Goal: Task Accomplishment & Management: Complete application form

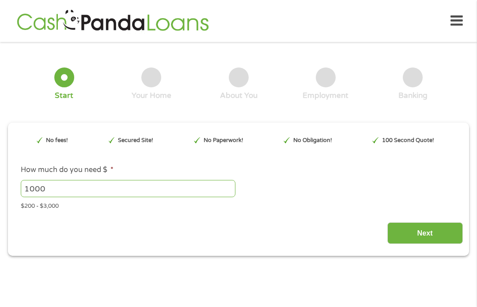
click at [54, 191] on input "1000" at bounding box center [128, 188] width 215 height 17
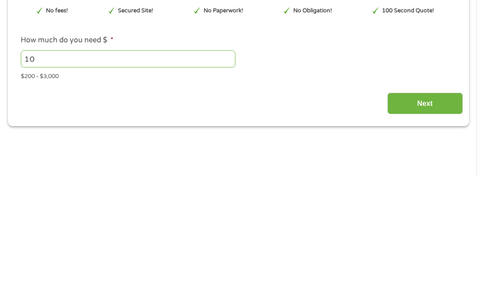
type input "1"
type input "2000"
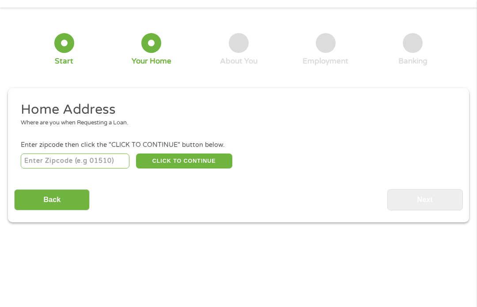
scroll to position [26, 0]
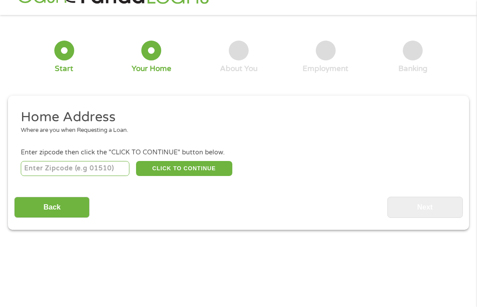
click at [102, 174] on input "number" at bounding box center [75, 168] width 109 height 15
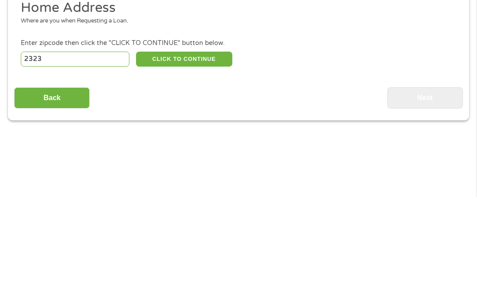
type input "23234"
click at [186, 162] on button "CLICK TO CONTINUE" at bounding box center [184, 169] width 96 height 15
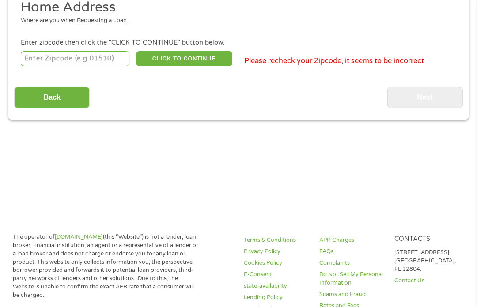
click at [70, 65] on input "number" at bounding box center [75, 58] width 109 height 15
type input "23234"
click at [183, 62] on button "CLICK TO CONTINUE" at bounding box center [184, 59] width 96 height 15
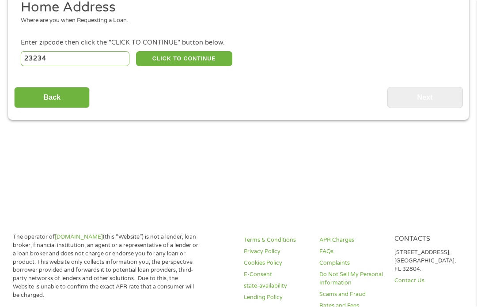
type input "23234"
type input "[GEOGRAPHIC_DATA]"
select select "[US_STATE]"
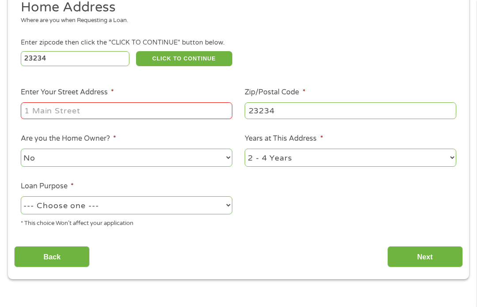
click at [87, 111] on input "Enter Your Street Address *" at bounding box center [126, 110] width 211 height 17
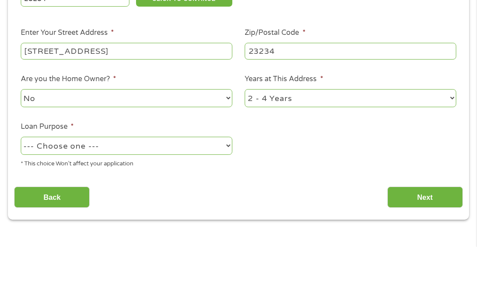
type input "[STREET_ADDRESS]"
click at [449, 149] on select "1 Year or less 1 - 2 Years 2 - 4 Years Over 4 Years" at bounding box center [350, 158] width 211 height 18
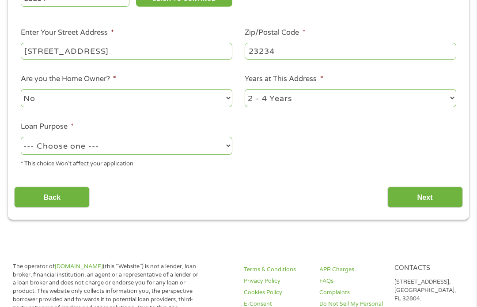
select select "12months"
click at [227, 155] on select "--- Choose one --- Pay Bills Debt Consolidation Home Improvement Major Purchase…" at bounding box center [126, 146] width 211 height 18
click at [219, 155] on select "--- Choose one --- Pay Bills Debt Consolidation Home Improvement Major Purchase…" at bounding box center [126, 146] width 211 height 18
select select "other"
click at [418, 200] on input "Next" at bounding box center [424, 198] width 75 height 22
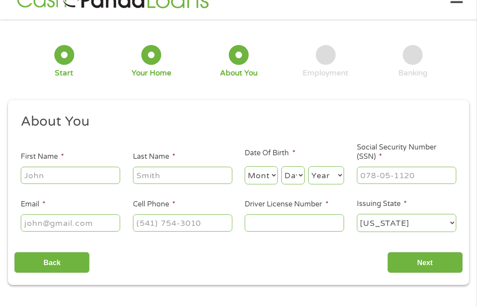
scroll to position [9, 0]
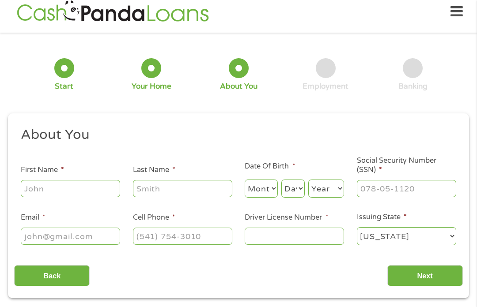
click at [72, 189] on input "First Name *" at bounding box center [70, 188] width 99 height 17
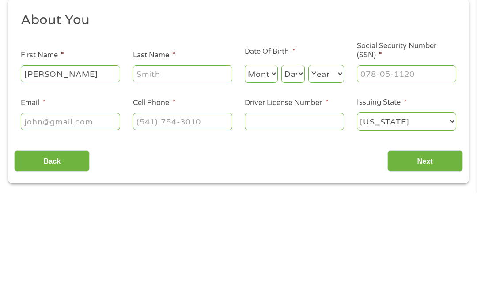
type input "[PERSON_NAME]"
click at [168, 180] on input "Last Name *" at bounding box center [182, 188] width 99 height 17
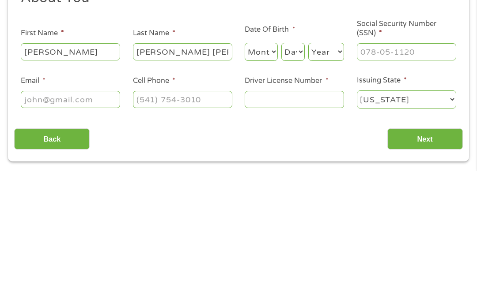
type input "[PERSON_NAME] [PERSON_NAME]"
click at [217, 228] on input "Cell Phone *" at bounding box center [182, 236] width 99 height 17
type input "[PHONE_NUMBER]"
click at [436, 265] on input "Next" at bounding box center [424, 276] width 75 height 22
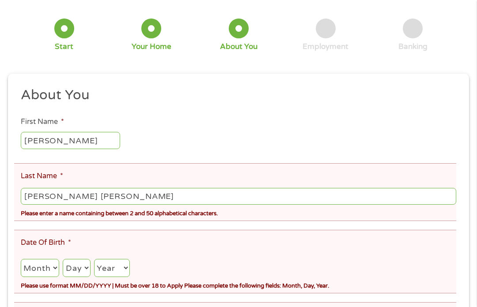
scroll to position [82, 0]
click at [52, 277] on select "Month 1 2 3 4 5 6 7 8 9 10 11 12" at bounding box center [40, 268] width 38 height 18
select select "1"
click at [90, 277] on select "Day 1 2 3 4 5 6 7 8 9 10 11 12 13 14 15 16 17 18 19 20 21 22 23 24 25 26 27 28 …" at bounding box center [76, 268] width 27 height 18
select select "11"
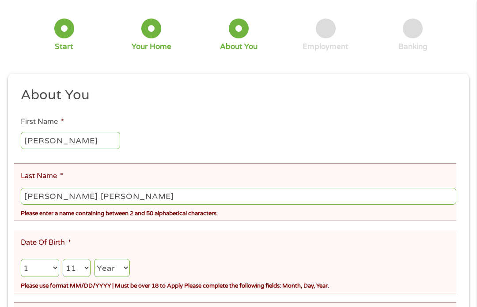
click at [130, 277] on select "Year [DATE] 2006 2005 2004 2003 2002 2001 2000 1999 1998 1997 1996 1995 1994 19…" at bounding box center [112, 268] width 36 height 18
select select "1963"
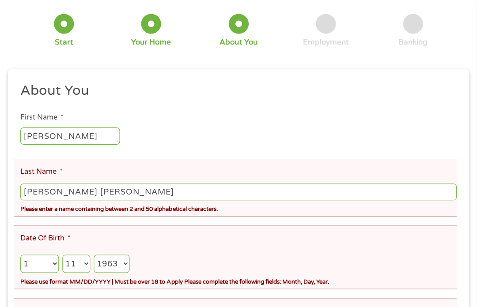
scroll to position [128, 0]
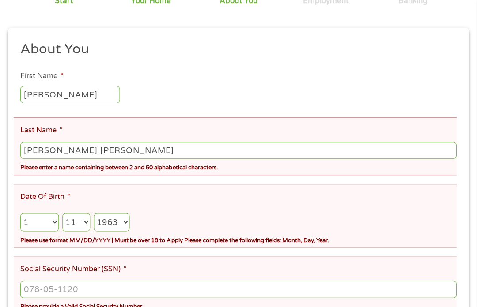
click at [364, 307] on div "Please provide a Valid Social Security Number" at bounding box center [238, 305] width 435 height 12
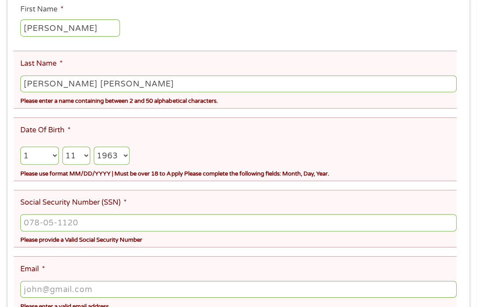
scroll to position [195, 0]
click at [94, 231] on input "Social Security Number (SSN) *" at bounding box center [238, 222] width 435 height 17
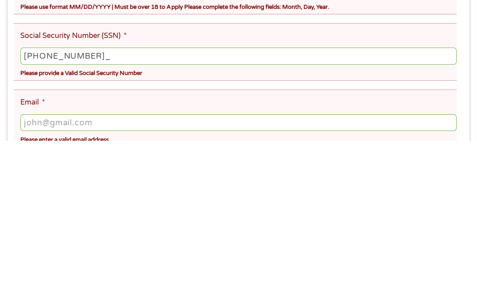
type input "231-13-8480"
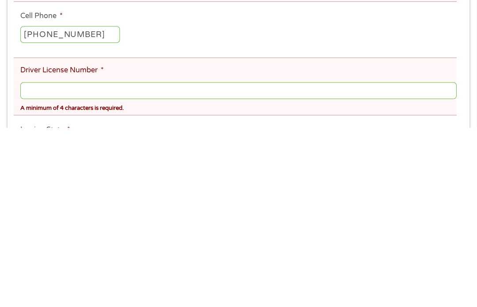
scroll to position [331, 0]
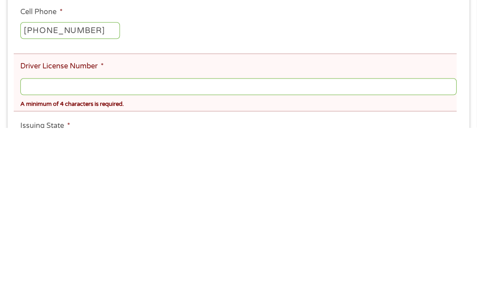
click at [53, 258] on input "Driver License Number *" at bounding box center [238, 266] width 435 height 17
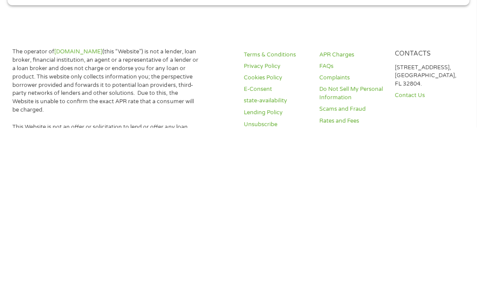
scroll to position [536, 0]
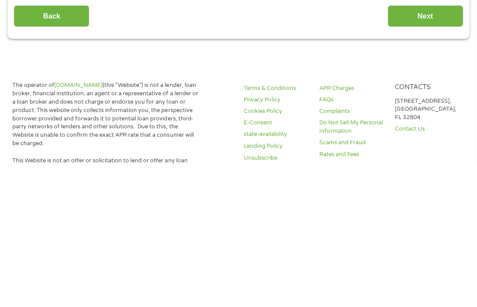
type input "T67187402"
click at [429, 148] on input "Next" at bounding box center [424, 159] width 75 height 22
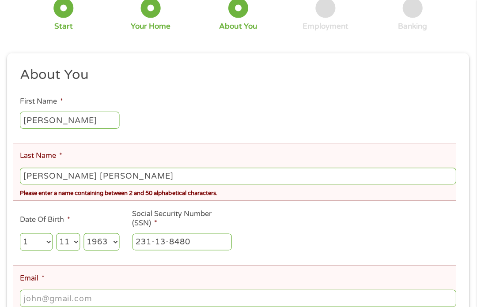
scroll to position [103, 0]
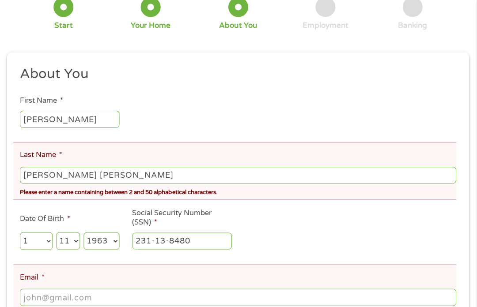
click at [63, 177] on input "[PERSON_NAME] [PERSON_NAME]" at bounding box center [238, 175] width 435 height 17
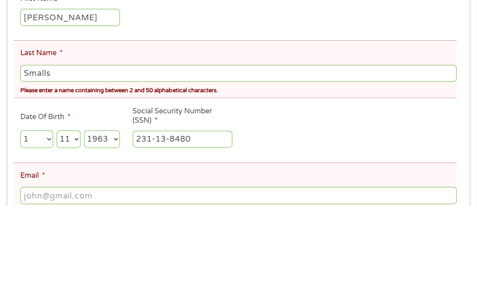
scroll to position [206, 0]
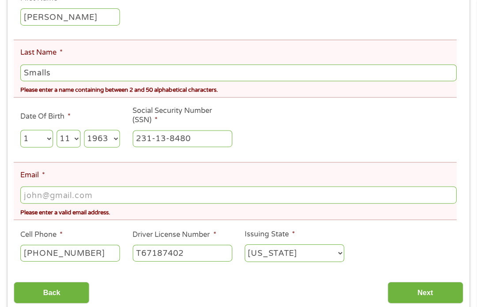
type input "Smalls"
click at [423, 303] on input "Next" at bounding box center [424, 293] width 75 height 22
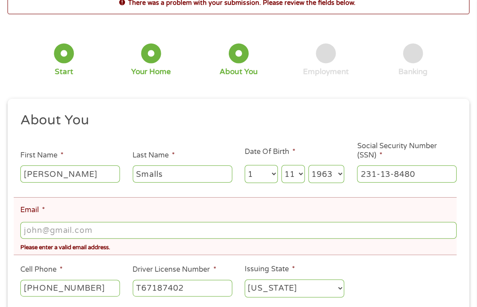
scroll to position [9, 0]
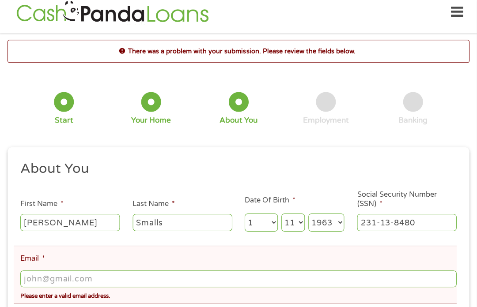
click at [127, 278] on input "Email *" at bounding box center [238, 278] width 435 height 17
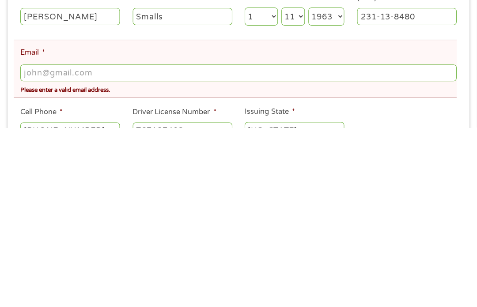
click at [113, 244] on input "Email *" at bounding box center [238, 252] width 435 height 17
click at [114, 244] on input "Email *" at bounding box center [238, 252] width 435 height 17
click at [111, 244] on input "Email *" at bounding box center [238, 252] width 435 height 17
click at [153, 219] on li "Email * Please enter a valid email address." at bounding box center [235, 248] width 442 height 58
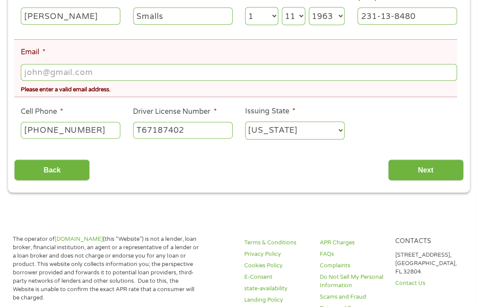
click at [52, 78] on input "Email *" at bounding box center [238, 72] width 435 height 17
click at [109, 75] on input "Email *" at bounding box center [238, 72] width 435 height 17
click at [113, 79] on input "Email *" at bounding box center [238, 72] width 435 height 17
click at [151, 79] on input "Email *" at bounding box center [238, 72] width 435 height 17
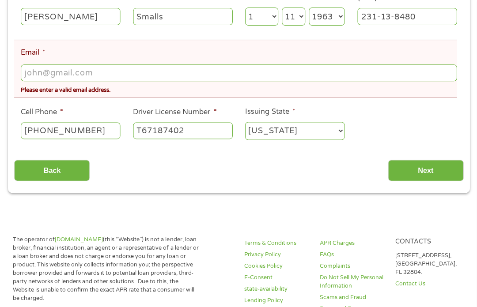
click at [82, 79] on input "Email *" at bounding box center [238, 72] width 435 height 17
click at [51, 80] on input "Email *" at bounding box center [238, 72] width 435 height 17
click at [47, 81] on input "Email *" at bounding box center [238, 72] width 435 height 17
click at [45, 79] on input "Email *" at bounding box center [238, 72] width 435 height 17
type input "[EMAIL_ADDRESS][DOMAIN_NAME]"
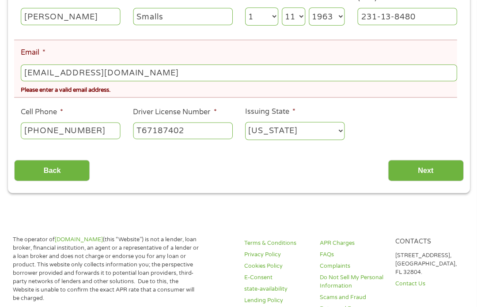
click at [428, 176] on input "Next" at bounding box center [424, 171] width 75 height 22
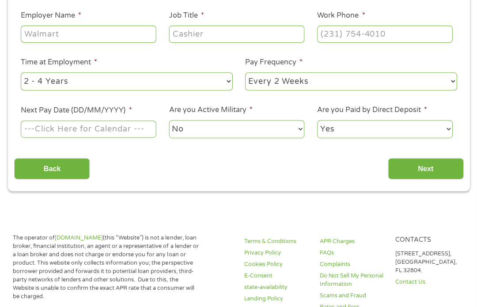
scroll to position [207, 0]
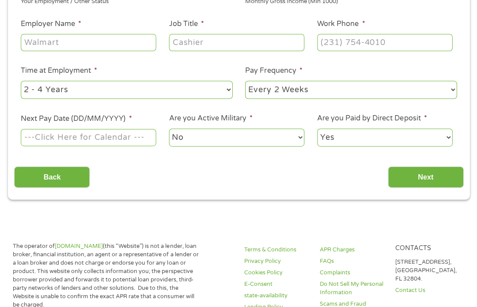
click at [434, 177] on input "Next" at bounding box center [424, 177] width 75 height 22
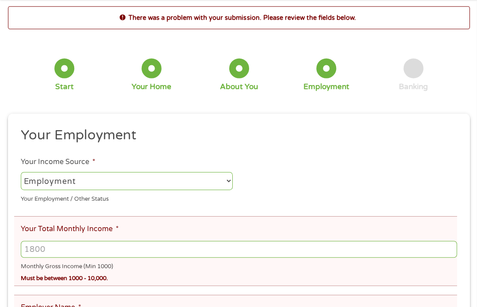
scroll to position [54, 0]
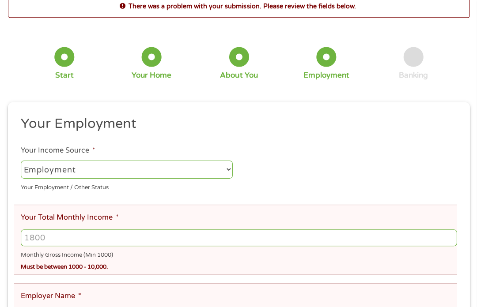
click at [227, 173] on select "--- Choose one --- Employment [DEMOGRAPHIC_DATA] Benefits" at bounding box center [126, 169] width 211 height 18
click at [225, 172] on select "--- Choose one --- Employment [DEMOGRAPHIC_DATA] Benefits" at bounding box center [126, 169] width 211 height 18
click at [226, 173] on select "--- Choose one --- Employment [DEMOGRAPHIC_DATA] Benefits" at bounding box center [126, 169] width 211 height 18
select select "benefits"
type input "Other"
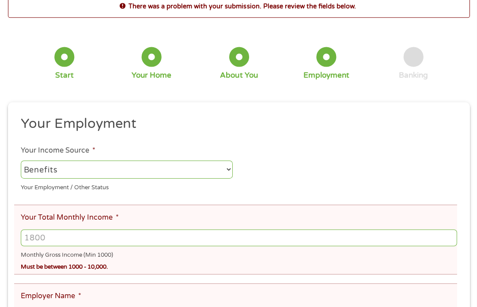
type input "[PHONE_NUMBER]"
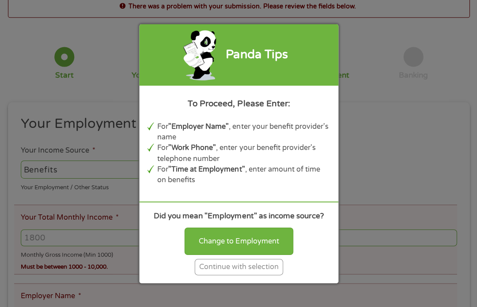
click at [246, 255] on div "Change to Employment" at bounding box center [238, 240] width 109 height 27
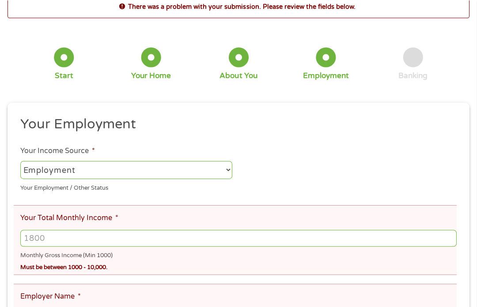
click at [222, 174] on select "--- Choose one --- Employment [DEMOGRAPHIC_DATA] Benefits" at bounding box center [126, 169] width 211 height 18
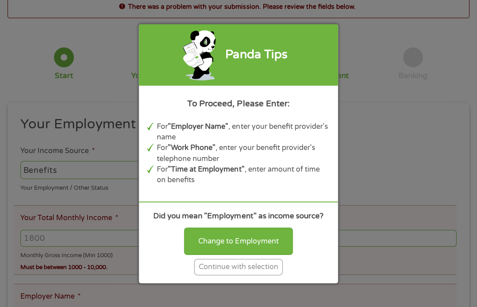
click at [396, 170] on div "Panda Tips To Proceed, Please Enter: For "Employer Name" , enter your benefit p…" at bounding box center [238, 153] width 477 height 307
click at [382, 147] on div "Panda Tips To Proceed, Please Enter: For "Employer Name" , enter your benefit p…" at bounding box center [238, 153] width 477 height 307
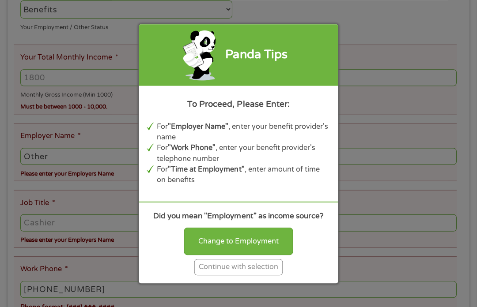
scroll to position [214, 0]
click at [253, 255] on div "Change to Employment" at bounding box center [238, 240] width 109 height 27
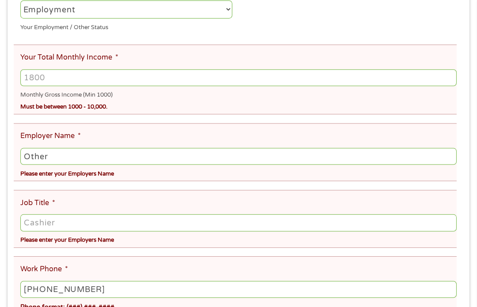
click at [416, 307] on div "Phone format: (###) ###-####" at bounding box center [238, 305] width 435 height 13
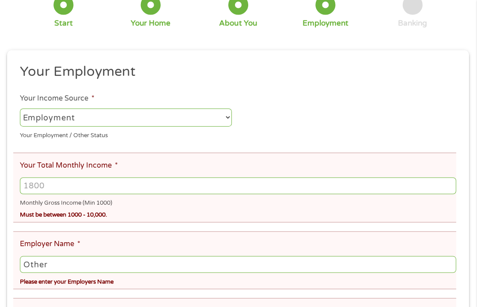
scroll to position [106, 0]
click at [226, 117] on select "--- Choose one --- Employment [DEMOGRAPHIC_DATA] Benefits" at bounding box center [126, 117] width 211 height 18
select select "benefits"
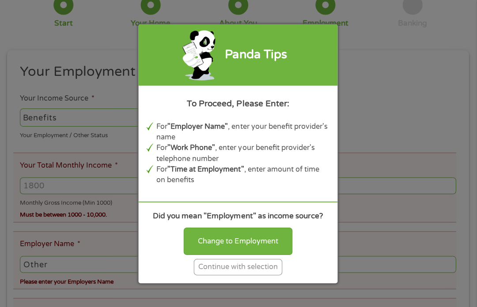
click at [227, 275] on div "Continue with selection" at bounding box center [238, 267] width 88 height 16
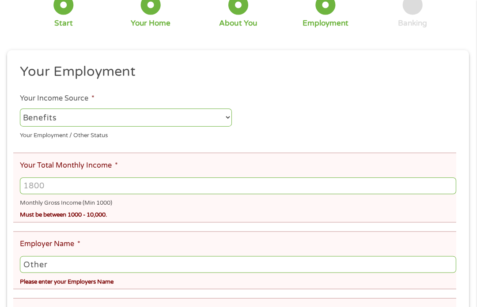
click at [63, 186] on input "Your Total Monthly Income *" at bounding box center [238, 185] width 435 height 17
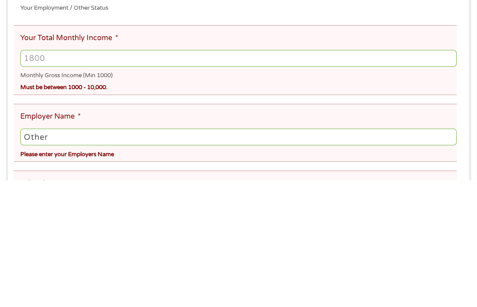
click at [58, 177] on input "Your Total Monthly Income *" at bounding box center [238, 185] width 435 height 17
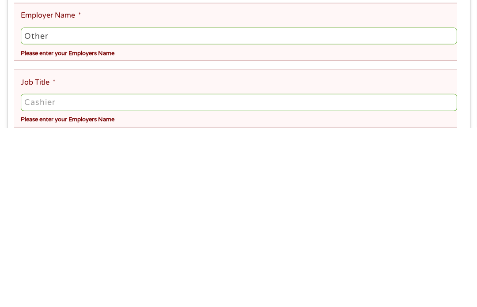
scroll to position [154, 0]
type input "1100"
click at [79, 208] on input "Other" at bounding box center [238, 216] width 435 height 17
type input "O"
type input "Retirement"
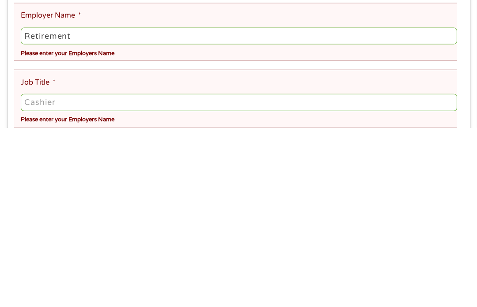
click at [129, 79] on ul "Your Employment Your Income Source * --- Choose one --- Employment [DEMOGRAPHIC…" at bounding box center [238, 283] width 448 height 536
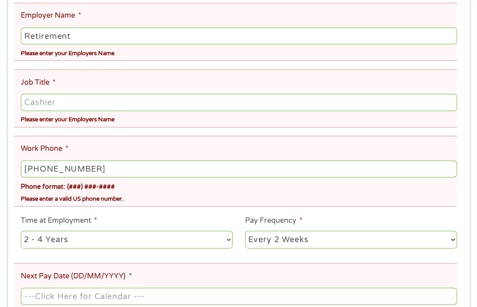
click at [91, 149] on ul "Your Employment Your Income Source * --- Choose one --- Employment [DEMOGRAPHIC…" at bounding box center [238, 102] width 448 height 536
click at [72, 147] on ul "Your Employment Your Income Source * --- Choose one --- Employment [DEMOGRAPHIC…" at bounding box center [238, 102] width 448 height 536
click at [61, 155] on ul "Your Employment Your Income Source * --- Choose one --- Employment [DEMOGRAPHIC…" at bounding box center [238, 102] width 448 height 536
click at [62, 153] on ul "Your Employment Your Income Source * --- Choose one --- Employment [DEMOGRAPHIC…" at bounding box center [238, 102] width 448 height 536
click at [65, 110] on input "Job Title *" at bounding box center [238, 102] width 435 height 17
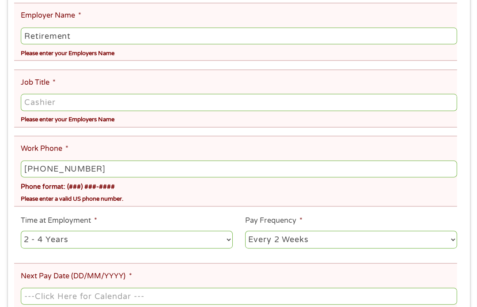
click at [77, 75] on ul "Your Employment Your Income Source * --- Choose one --- Employment [DEMOGRAPHIC…" at bounding box center [238, 102] width 448 height 536
click at [86, 83] on ul "Your Employment Your Income Source * --- Choose one --- Employment [DEMOGRAPHIC…" at bounding box center [238, 102] width 448 height 536
click at [170, 57] on div "Please enter your Employers Name" at bounding box center [238, 51] width 435 height 12
click at [75, 110] on input "Job Title *" at bounding box center [238, 102] width 435 height 17
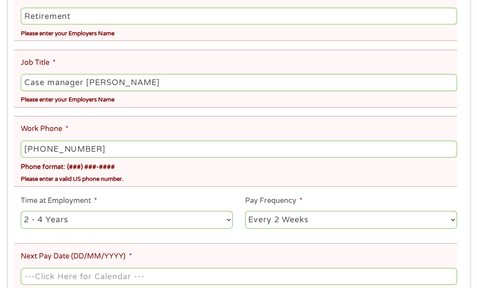
type input "Case manager [PERSON_NAME]"
click at [89, 131] on ul "Your Employment Your Income Source * --- Choose one --- Employment [DEMOGRAPHIC…" at bounding box center [238, 102] width 448 height 536
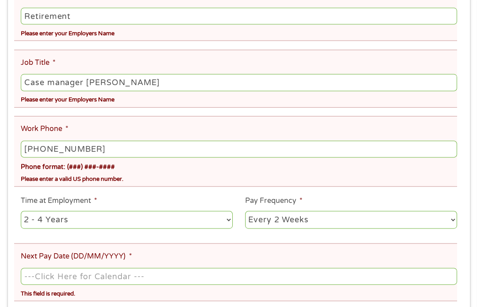
click at [91, 134] on ul "Your Employment Your Income Source * --- Choose one --- Employment [DEMOGRAPHIC…" at bounding box center [238, 83] width 448 height 536
click at [147, 134] on ul "Your Employment Your Income Source * --- Choose one --- Employment [DEMOGRAPHIC…" at bounding box center [238, 83] width 448 height 536
click at [145, 132] on ul "Your Employment Your Income Source * --- Choose one --- Employment [DEMOGRAPHIC…" at bounding box center [238, 83] width 448 height 536
click at [145, 130] on ul "Your Employment Your Income Source * --- Choose one --- Employment [DEMOGRAPHIC…" at bounding box center [238, 83] width 448 height 536
click at [141, 129] on ul "Your Employment Your Income Source * --- Choose one --- Employment [DEMOGRAPHIC…" at bounding box center [238, 83] width 448 height 536
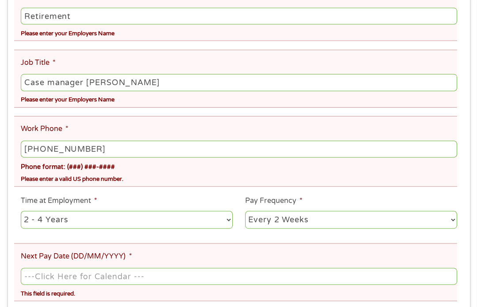
click at [106, 157] on input "[PHONE_NUMBER]" at bounding box center [238, 148] width 435 height 17
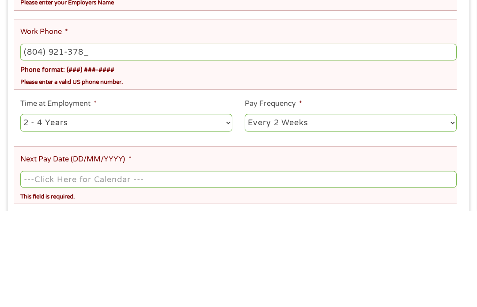
type input "[PHONE_NUMBER]"
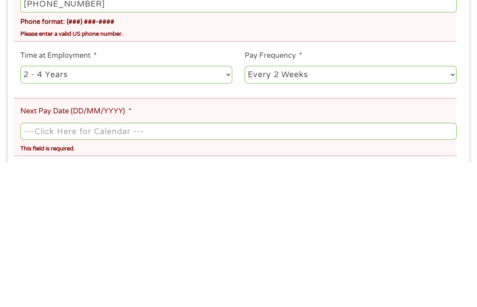
click at [453, 211] on select "--- Choose one --- Every 2 Weeks Every Week Monthly Semi-Monthly" at bounding box center [350, 220] width 211 height 18
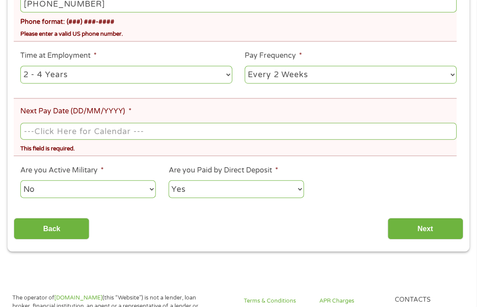
select select "monthly"
click at [99, 140] on input "Next Pay Date (DD/MM/YYYY) *" at bounding box center [238, 131] width 435 height 17
click at [86, 140] on input "[DATE]" at bounding box center [238, 131] width 435 height 17
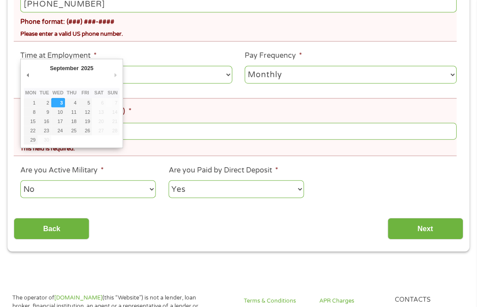
click at [93, 140] on input "[DATE]" at bounding box center [238, 131] width 435 height 17
click at [137, 140] on input "[DATE]" at bounding box center [238, 131] width 435 height 17
click at [196, 27] on div "Phone format: (###) ###-####" at bounding box center [238, 20] width 435 height 13
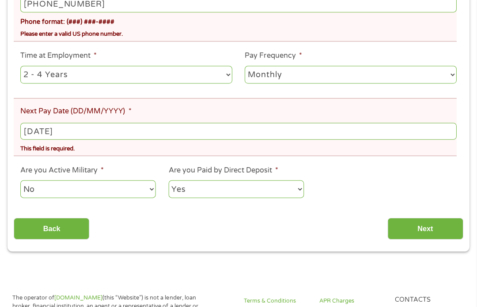
click at [106, 140] on input "[DATE]" at bounding box center [238, 131] width 435 height 17
click at [84, 140] on input "[DATE]" at bounding box center [238, 131] width 435 height 17
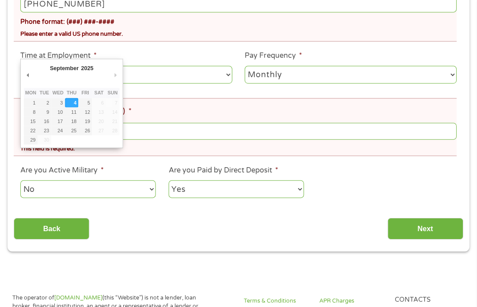
click at [79, 68] on select "January February March April May June July August September October November De…" at bounding box center [77, 69] width 57 height 10
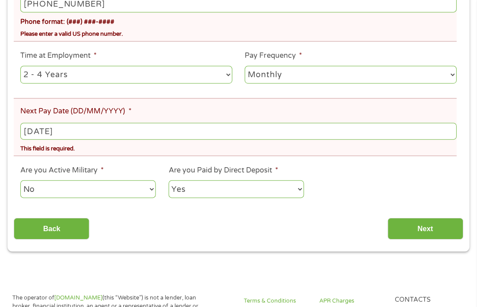
click at [101, 140] on input "[DATE]" at bounding box center [238, 131] width 435 height 17
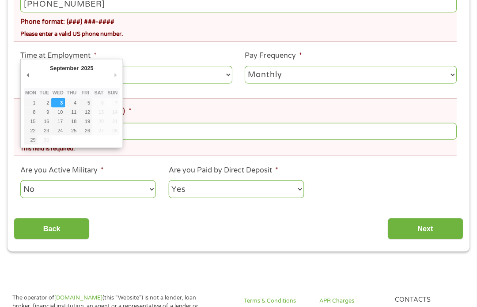
click at [88, 140] on input "[DATE]" at bounding box center [238, 131] width 435 height 17
click at [89, 140] on input "[DATE]" at bounding box center [238, 131] width 435 height 17
click at [86, 140] on input "[DATE]" at bounding box center [238, 131] width 435 height 17
click at [142, 140] on input "[DATE]" at bounding box center [238, 131] width 435 height 17
click at [196, 140] on input "[DATE]" at bounding box center [238, 131] width 435 height 17
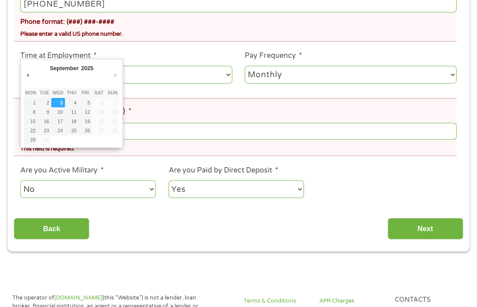
click at [166, 12] on input "[PHONE_NUMBER]" at bounding box center [238, 4] width 435 height 17
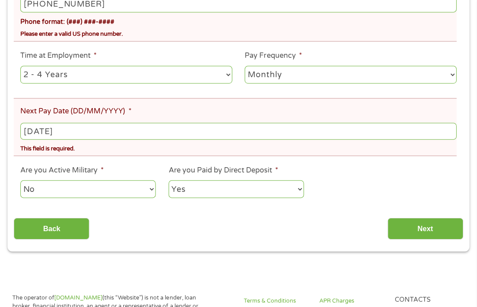
scroll to position [498, 0]
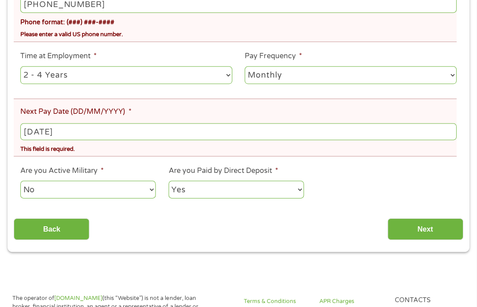
click at [15, 130] on li "Next Pay Date (DD/MM/YYYY) * [DATE] This field is required." at bounding box center [235, 127] width 442 height 58
click at [32, 140] on input "[DATE]" at bounding box center [238, 131] width 435 height 17
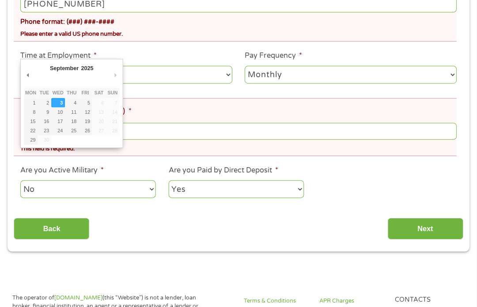
click at [69, 140] on input "[DATE]" at bounding box center [238, 131] width 435 height 17
click at [76, 140] on input "[DATE]" at bounding box center [238, 131] width 435 height 17
click at [84, 140] on input "[DATE]" at bounding box center [238, 131] width 435 height 17
click at [83, 140] on input "[DATE]" at bounding box center [238, 131] width 435 height 17
click at [79, 140] on input "[DATE]" at bounding box center [238, 131] width 435 height 17
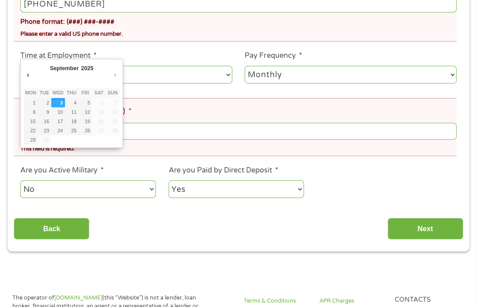
click at [70, 140] on input "[DATE]" at bounding box center [238, 131] width 435 height 17
click at [95, 140] on input "[DATE]" at bounding box center [238, 131] width 435 height 17
click at [83, 140] on input "[DATE]" at bounding box center [238, 131] width 435 height 17
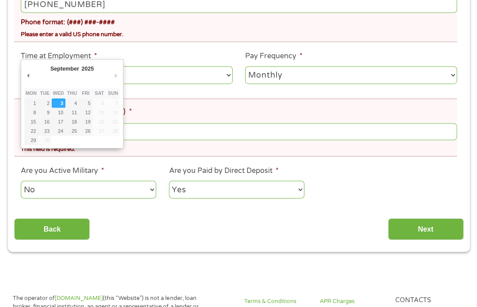
click at [50, 140] on input "[DATE]" at bounding box center [238, 131] width 435 height 17
click at [60, 140] on input "[DATE]" at bounding box center [238, 131] width 435 height 17
click at [69, 140] on input "[DATE]" at bounding box center [238, 131] width 435 height 17
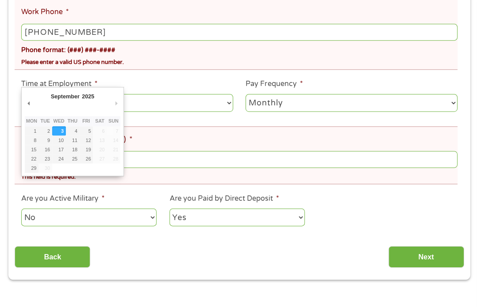
scroll to position [470, 0]
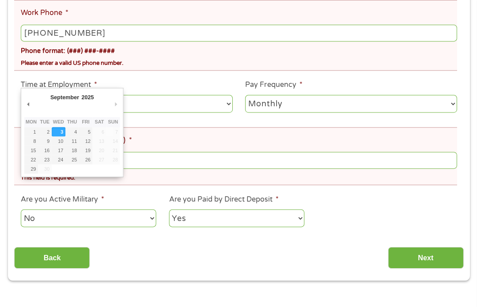
click at [84, 169] on input "[DATE]" at bounding box center [238, 160] width 435 height 17
click at [87, 169] on input "[DATE]" at bounding box center [238, 160] width 435 height 17
click at [91, 169] on input "[DATE]" at bounding box center [238, 160] width 435 height 17
click at [84, 169] on input "[DATE]" at bounding box center [238, 160] width 435 height 17
click at [80, 169] on input "[DATE]" at bounding box center [238, 160] width 435 height 17
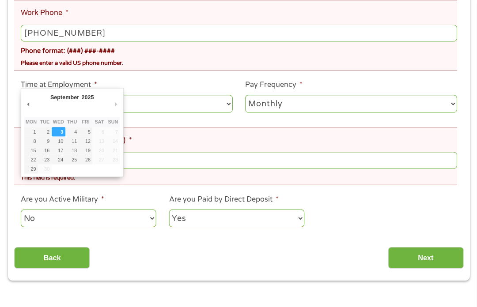
click at [79, 169] on input "[DATE]" at bounding box center [238, 160] width 435 height 17
click at [60, 169] on input "[DATE]" at bounding box center [238, 160] width 435 height 17
click at [57, 169] on input "[DATE]" at bounding box center [238, 160] width 435 height 17
click at [47, 169] on input "[DATE]" at bounding box center [238, 160] width 435 height 17
click at [44, 169] on input "[DATE]" at bounding box center [238, 160] width 435 height 17
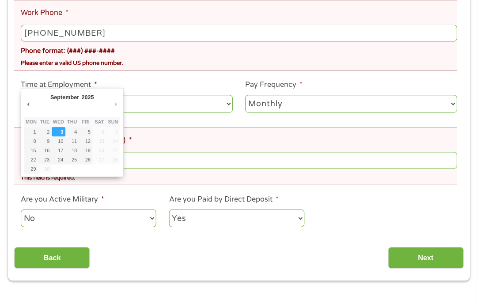
click at [44, 169] on input "[DATE]" at bounding box center [238, 160] width 435 height 17
click at [38, 169] on input "[DATE]" at bounding box center [238, 160] width 435 height 17
click at [106, 169] on input "[DATE]" at bounding box center [238, 160] width 435 height 17
click at [226, 113] on select "--- Choose one --- 1 Year or less 1 - 2 Years 2 - 4 Years Over 4 Years" at bounding box center [126, 104] width 211 height 18
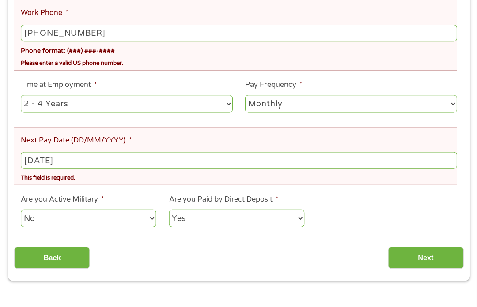
click at [93, 169] on input "[DATE]" at bounding box center [238, 160] width 435 height 17
click at [87, 169] on input "[DATE]" at bounding box center [238, 160] width 435 height 17
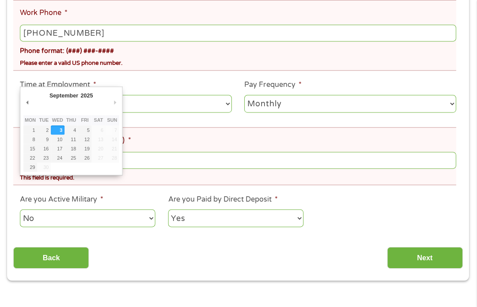
click at [77, 169] on input "[DATE]" at bounding box center [238, 160] width 435 height 17
click at [76, 169] on input "[DATE]" at bounding box center [238, 160] width 435 height 17
click at [29, 169] on input "[DATE]" at bounding box center [238, 160] width 435 height 17
click at [78, 169] on input "[DATE]" at bounding box center [238, 160] width 435 height 17
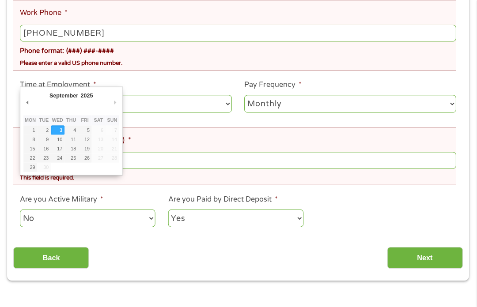
click at [122, 169] on input "[DATE]" at bounding box center [238, 160] width 435 height 17
click at [57, 169] on input "[DATE]" at bounding box center [238, 160] width 435 height 17
click at [58, 169] on input "[DATE]" at bounding box center [238, 160] width 435 height 17
click at [66, 169] on input "[DATE]" at bounding box center [238, 160] width 435 height 17
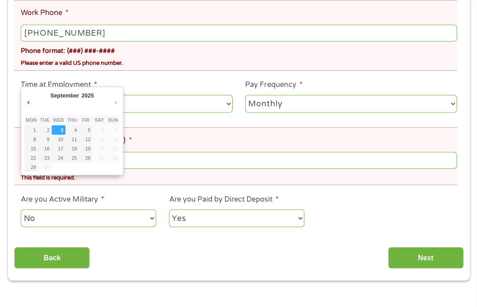
click at [64, 169] on input "[DATE]" at bounding box center [238, 160] width 435 height 17
click at [60, 113] on select "--- Choose one --- 1 Year or less 1 - 2 Years 2 - 4 Years Over 4 Years" at bounding box center [126, 104] width 211 height 18
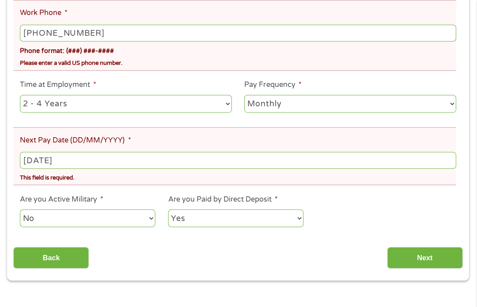
click at [72, 145] on label "Next Pay Date (DD/MM/YYYY) *" at bounding box center [76, 140] width 111 height 9
click at [72, 165] on input "[DATE]" at bounding box center [238, 160] width 435 height 17
click at [222, 268] on div "Back Next" at bounding box center [238, 255] width 448 height 28
click at [150, 227] on select "No Yes" at bounding box center [88, 218] width 135 height 18
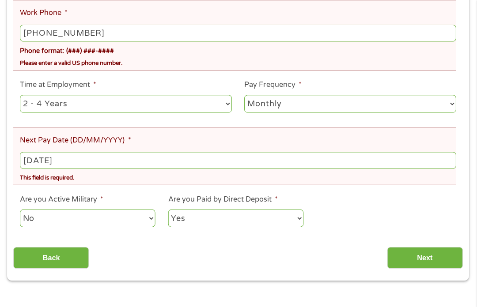
click at [297, 227] on select "Yes No" at bounding box center [236, 218] width 135 height 18
click at [93, 169] on input "[DATE]" at bounding box center [238, 160] width 435 height 17
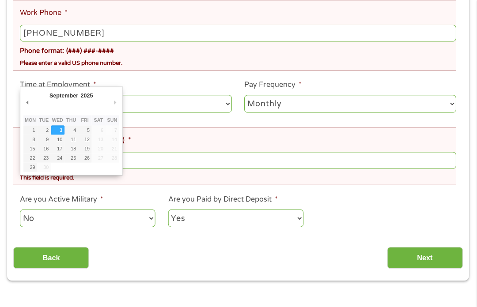
click at [176, 68] on div "Please enter a valid US phone number." at bounding box center [238, 62] width 435 height 12
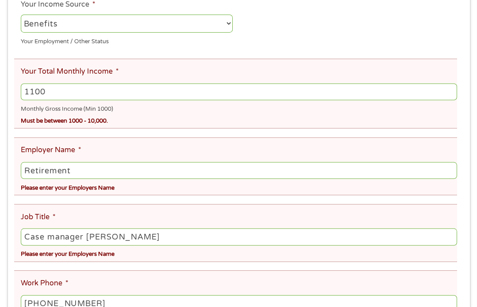
scroll to position [209, 0]
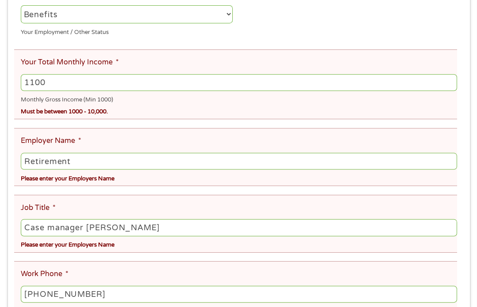
click at [149, 206] on ul "Your Employment Your Income Source * --- Choose one --- Employment [DEMOGRAPHIC…" at bounding box center [238, 228] width 448 height 536
click at [52, 202] on ul "Your Employment Your Income Source * --- Choose one --- Employment [DEMOGRAPHIC…" at bounding box center [238, 228] width 448 height 536
click at [73, 208] on ul "Your Employment Your Income Source * --- Choose one --- Employment [DEMOGRAPHIC…" at bounding box center [238, 228] width 448 height 536
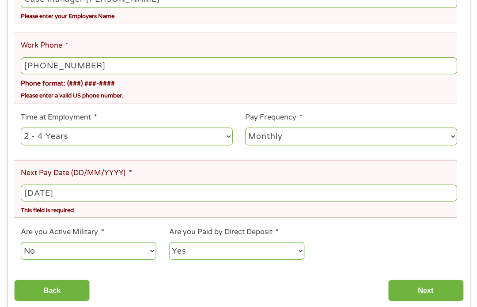
scroll to position [438, 0]
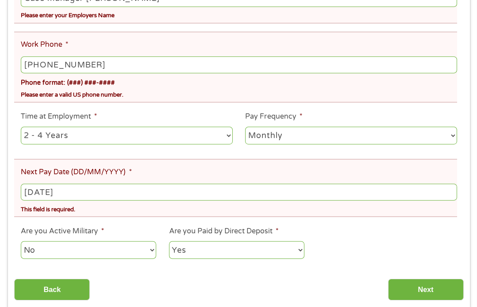
click at [80, 200] on input "[DATE]" at bounding box center [238, 192] width 435 height 17
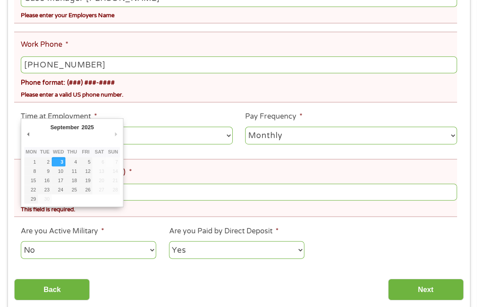
click at [85, 200] on input "[DATE]" at bounding box center [238, 192] width 435 height 17
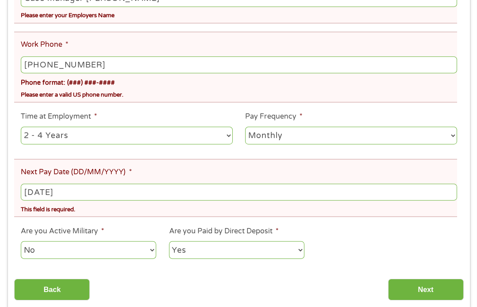
click at [60, 200] on input "[DATE]" at bounding box center [238, 192] width 435 height 17
click at [72, 200] on input "[DATE]" at bounding box center [238, 192] width 435 height 17
click at [74, 200] on input "[DATE]" at bounding box center [238, 192] width 435 height 17
click at [84, 200] on input "[DATE]" at bounding box center [238, 192] width 435 height 17
click at [66, 200] on input "[DATE]" at bounding box center [238, 192] width 435 height 17
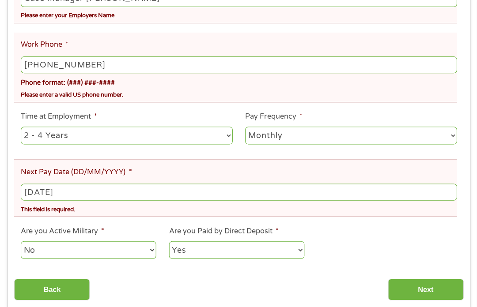
click at [53, 200] on input "[DATE]" at bounding box center [238, 192] width 435 height 17
click at [71, 200] on input "[DATE]" at bounding box center [238, 192] width 435 height 17
click at [81, 200] on input "[DATE]" at bounding box center [238, 192] width 435 height 17
click at [72, 200] on input "[DATE]" at bounding box center [238, 192] width 435 height 17
click at [95, 200] on input "[DATE]" at bounding box center [238, 192] width 435 height 17
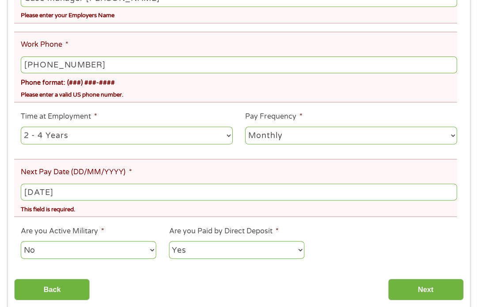
click at [91, 200] on input "[DATE]" at bounding box center [238, 192] width 435 height 17
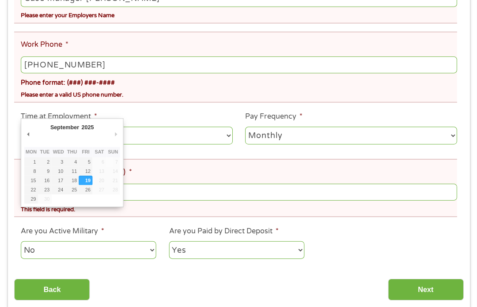
click at [88, 200] on input "[DATE]" at bounding box center [238, 192] width 435 height 17
click at [89, 200] on input "[DATE]" at bounding box center [238, 192] width 435 height 17
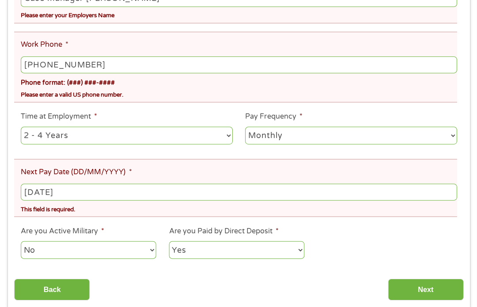
click at [50, 200] on input "[DATE]" at bounding box center [238, 192] width 435 height 17
click at [76, 200] on input "[DATE]" at bounding box center [238, 192] width 435 height 17
click at [81, 200] on input "[DATE]" at bounding box center [238, 192] width 435 height 17
click at [54, 200] on input "[DATE]" at bounding box center [238, 192] width 435 height 17
click at [99, 200] on input "[DATE]" at bounding box center [238, 192] width 435 height 17
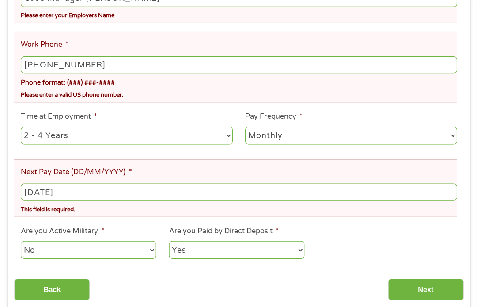
click at [91, 200] on input "[DATE]" at bounding box center [238, 192] width 435 height 17
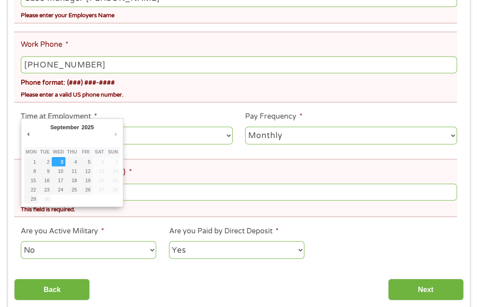
click at [84, 200] on input "[DATE]" at bounding box center [238, 192] width 435 height 17
click at [87, 200] on input "[DATE]" at bounding box center [238, 192] width 435 height 17
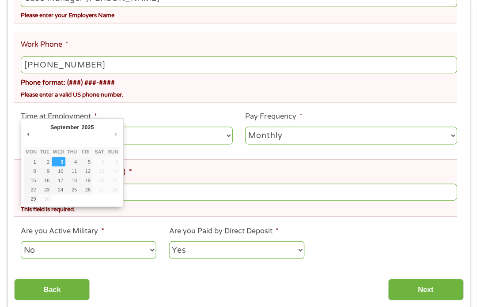
click at [88, 200] on input "[DATE]" at bounding box center [238, 192] width 435 height 17
click at [85, 200] on input "[DATE]" at bounding box center [238, 192] width 435 height 17
click at [86, 200] on input "[DATE]" at bounding box center [238, 192] width 435 height 17
click at [87, 200] on input "[DATE]" at bounding box center [238, 192] width 435 height 17
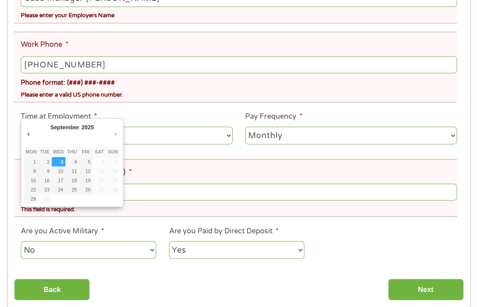
click at [88, 200] on input "[DATE]" at bounding box center [238, 192] width 435 height 17
click at [89, 200] on input "[DATE]" at bounding box center [238, 192] width 435 height 17
click at [88, 200] on input "[DATE]" at bounding box center [238, 192] width 435 height 17
click at [84, 200] on input "[DATE]" at bounding box center [238, 192] width 435 height 17
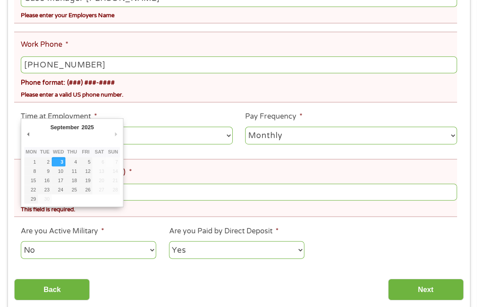
click at [83, 200] on input "[DATE]" at bounding box center [238, 192] width 435 height 17
click at [76, 200] on input "[DATE]" at bounding box center [238, 192] width 435 height 17
click at [46, 200] on input "[DATE]" at bounding box center [238, 192] width 435 height 17
click at [36, 200] on input "[DATE]" at bounding box center [238, 192] width 435 height 17
click at [43, 200] on input "[DATE]" at bounding box center [238, 192] width 435 height 17
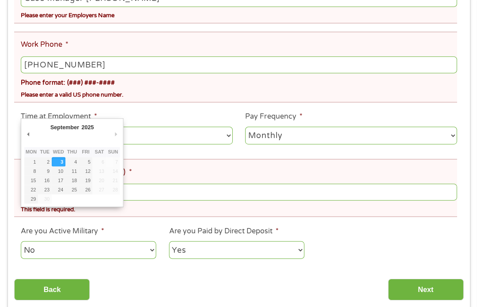
click at [109, 200] on input "[DATE]" at bounding box center [238, 192] width 435 height 17
click at [58, 200] on input "[DATE]" at bounding box center [238, 192] width 435 height 17
click at [48, 200] on input "[DATE]" at bounding box center [238, 192] width 435 height 17
click at [98, 200] on input "[DATE]" at bounding box center [238, 192] width 435 height 17
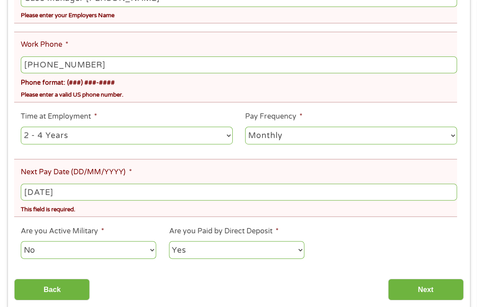
click at [49, 200] on input "[DATE]" at bounding box center [238, 192] width 435 height 17
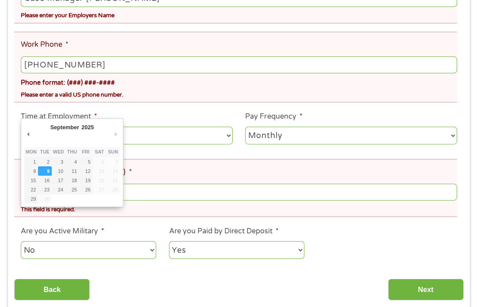
click at [48, 200] on input "[DATE]" at bounding box center [238, 192] width 435 height 17
click at [49, 200] on input "[DATE]" at bounding box center [238, 192] width 435 height 17
click at [48, 200] on input "[DATE]" at bounding box center [238, 192] width 435 height 17
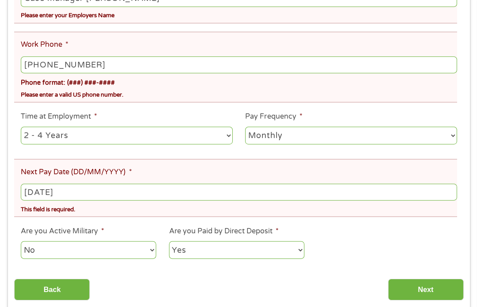
click at [50, 200] on input "[DATE]" at bounding box center [238, 192] width 435 height 17
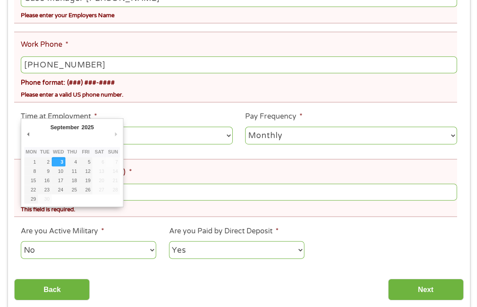
type input "[DATE]"
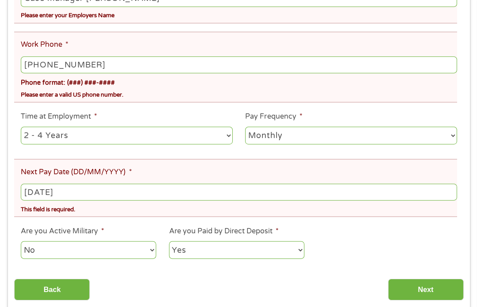
click at [415, 300] on input "Next" at bounding box center [424, 290] width 75 height 22
click at [404, 300] on input "Next" at bounding box center [424, 290] width 75 height 22
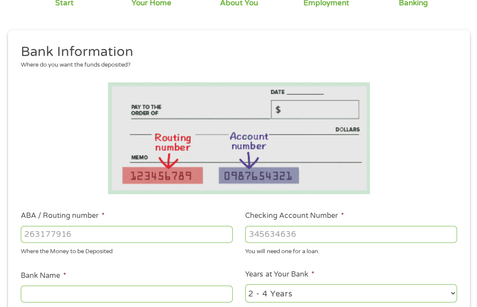
scroll to position [94, 0]
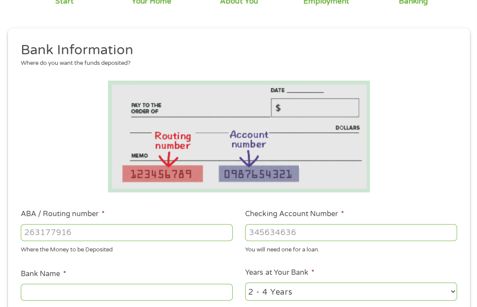
click at [92, 235] on input "ABA / Routing number *" at bounding box center [126, 232] width 211 height 17
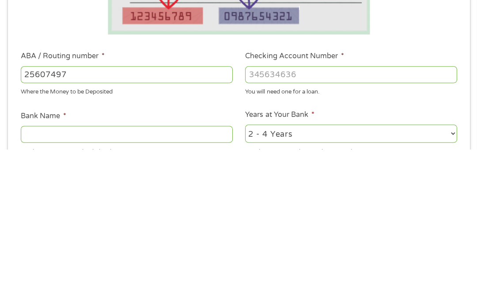
type input "256074974"
type input "NAVY FEDERAL CREDIT UNION"
type input "256074974"
click at [340, 224] on input "Checking Account Number *" at bounding box center [350, 232] width 211 height 17
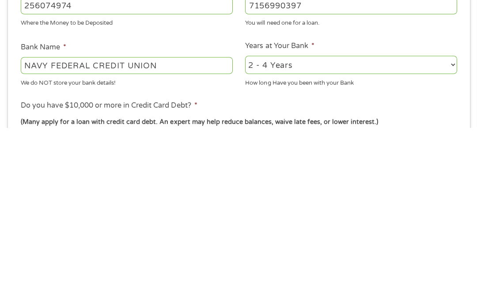
scroll to position [141, 0]
type input "7156990397"
radio input "true"
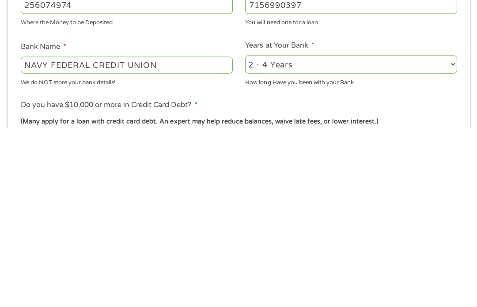
scroll to position [321, 0]
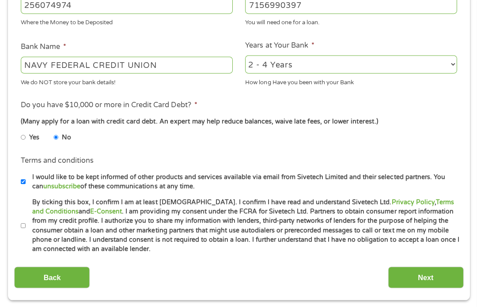
click at [24, 233] on input "By ticking this box, I confirm I am at least [DEMOGRAPHIC_DATA]. I confirm I ha…" at bounding box center [23, 226] width 5 height 14
checkbox input "true"
click at [418, 288] on input "Next" at bounding box center [424, 277] width 75 height 22
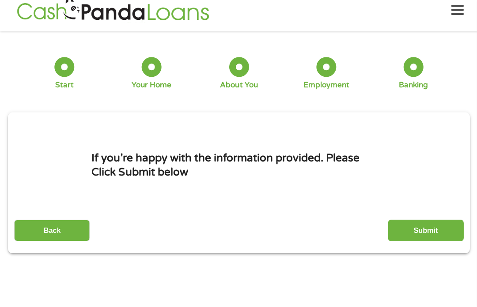
scroll to position [4, 4]
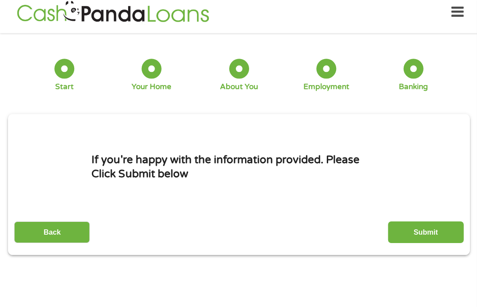
click at [437, 237] on input "Submit" at bounding box center [424, 232] width 75 height 22
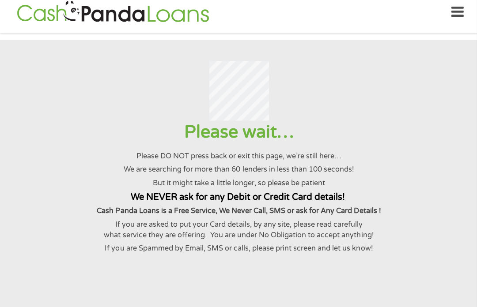
scroll to position [9, 0]
